Goal: Information Seeking & Learning: Learn about a topic

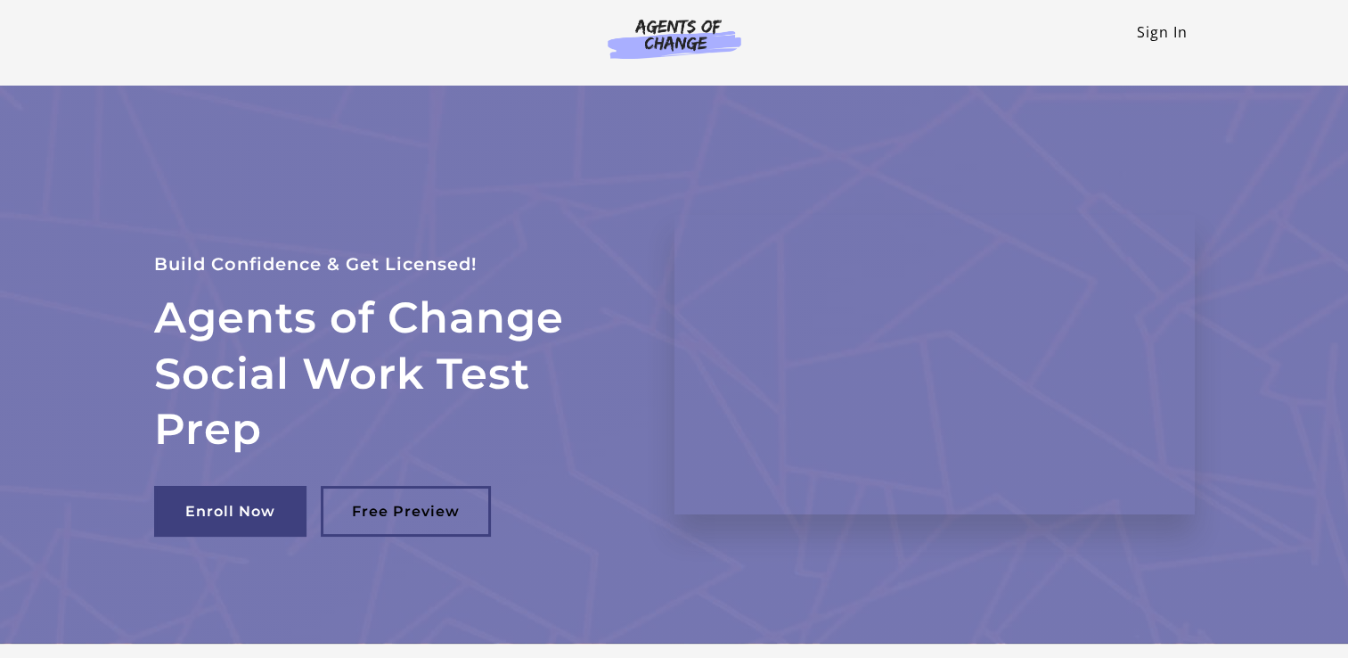
click at [1147, 29] on link "Sign In" at bounding box center [1162, 32] width 51 height 20
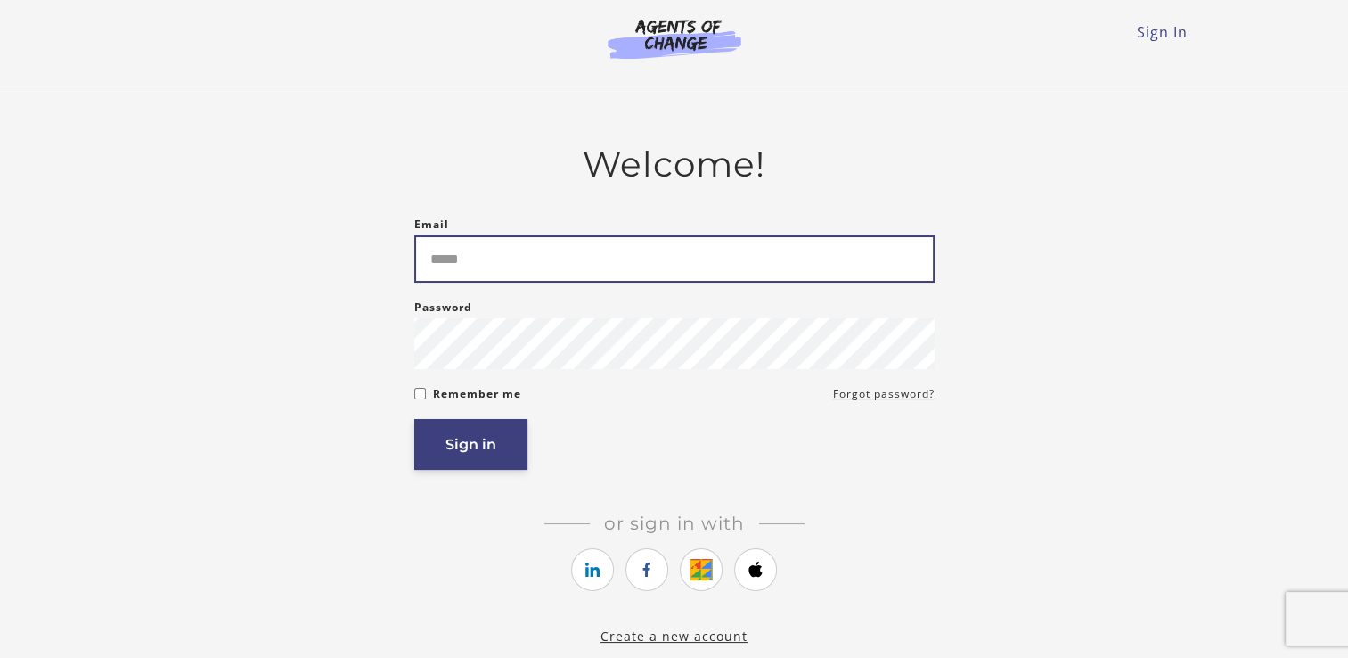
type input "**********"
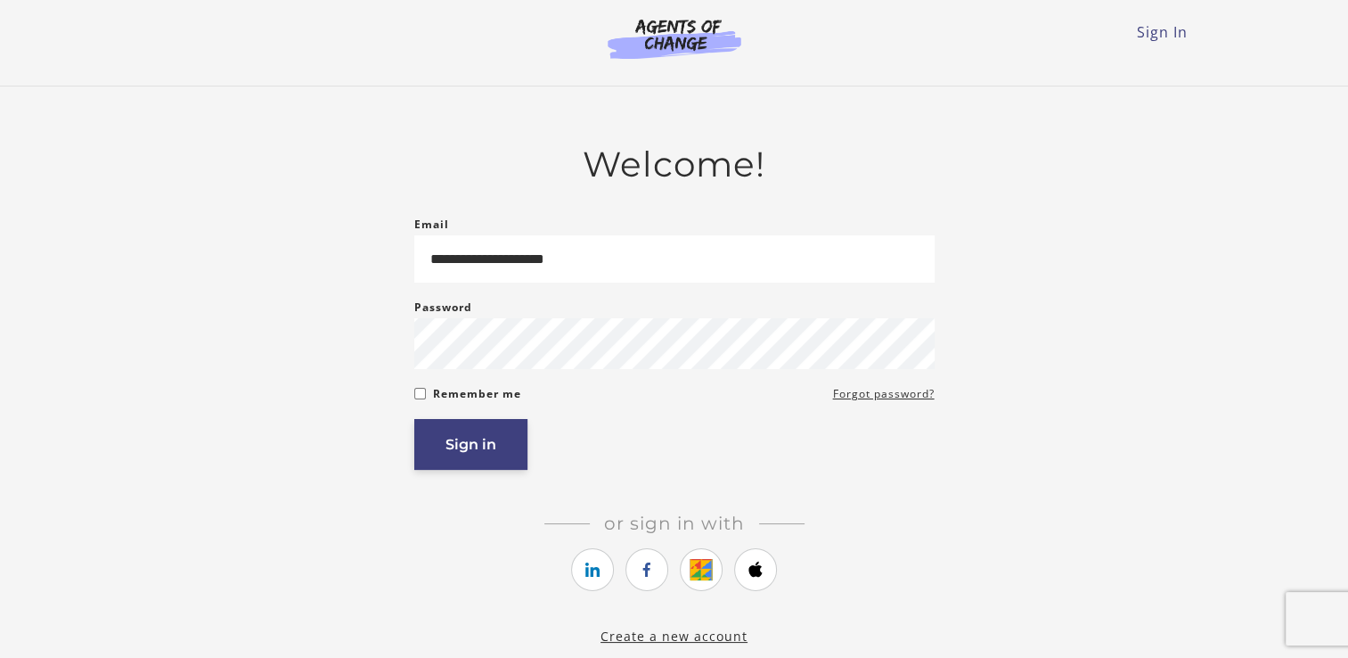
click at [498, 454] on button "Sign in" at bounding box center [470, 444] width 113 height 51
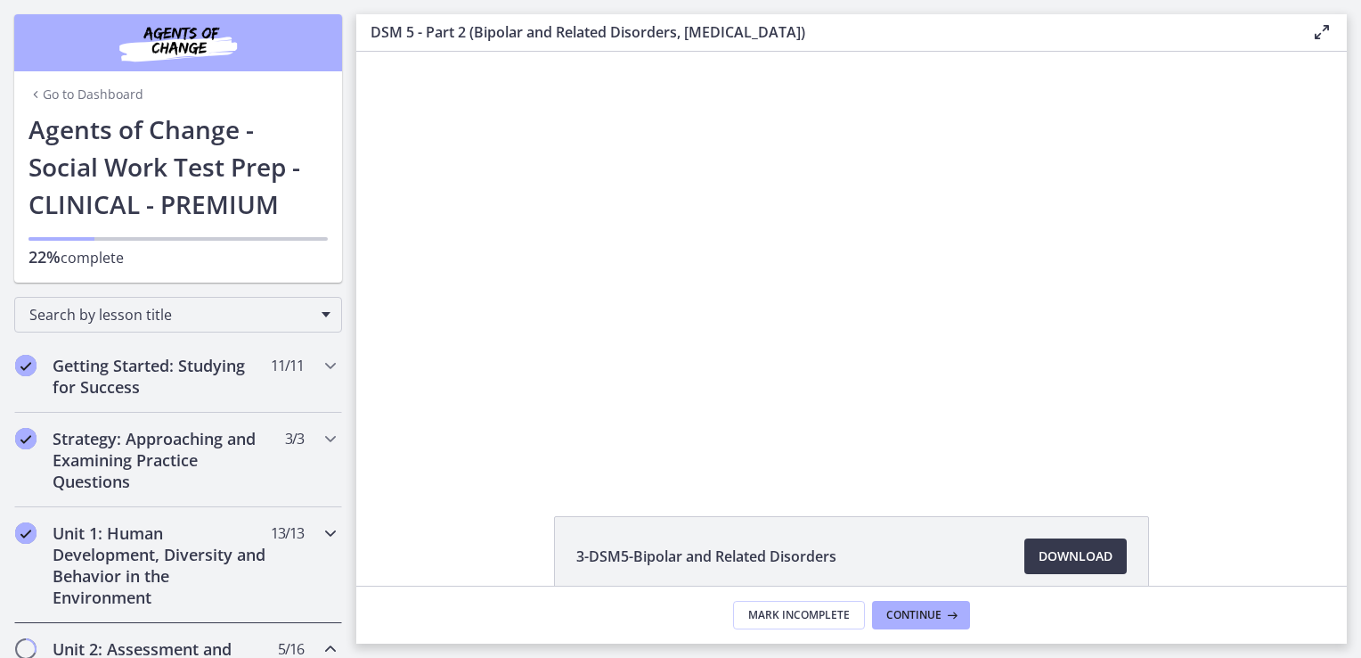
scroll to position [445, 0]
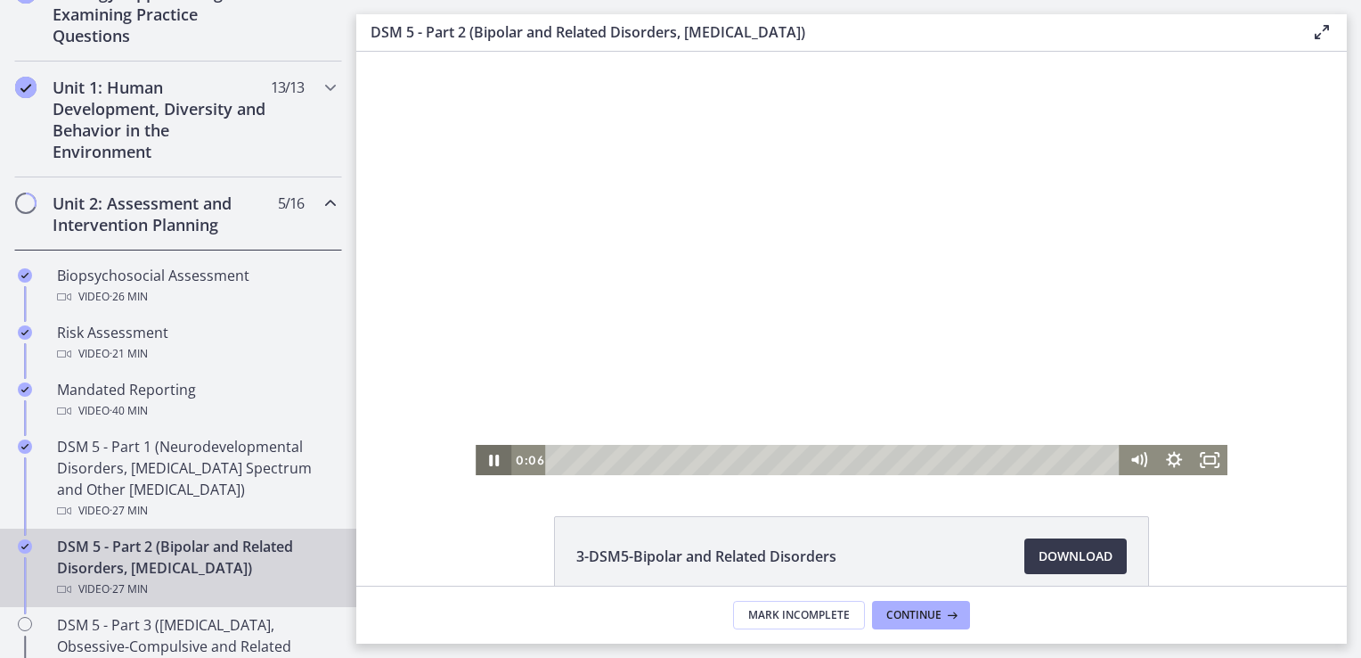
click at [481, 458] on icon "Pause" at bounding box center [494, 460] width 36 height 30
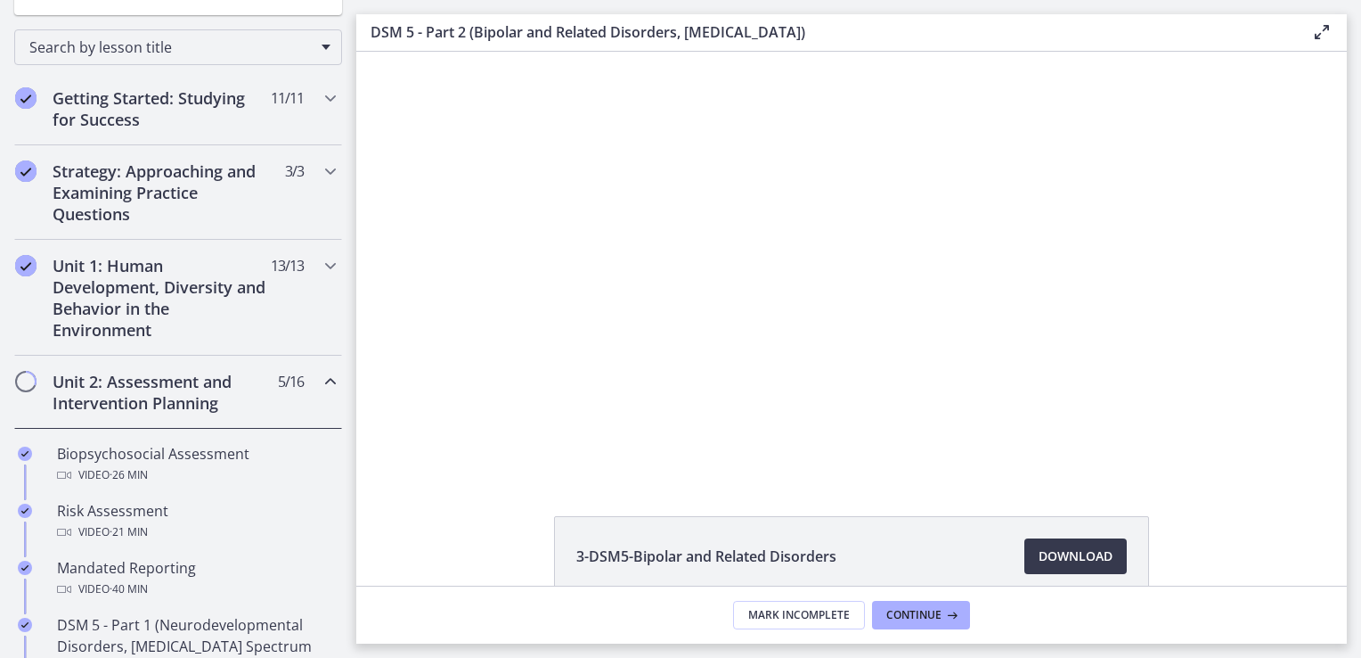
scroll to position [0, 0]
